Goal: Register for event/course

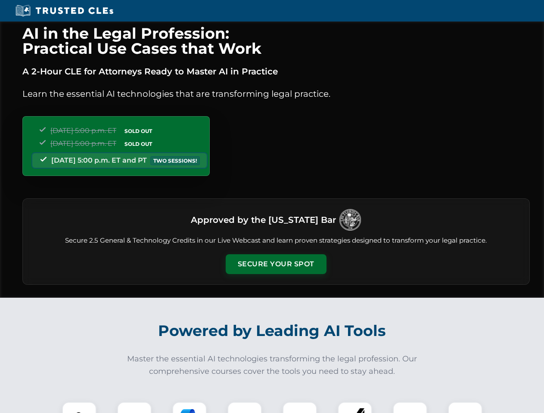
click at [276, 264] on button "Secure Your Spot" at bounding box center [276, 264] width 101 height 20
click at [79, 408] on img at bounding box center [79, 419] width 25 height 25
click at [134, 408] on div at bounding box center [134, 419] width 34 height 34
